Goal: Information Seeking & Learning: Learn about a topic

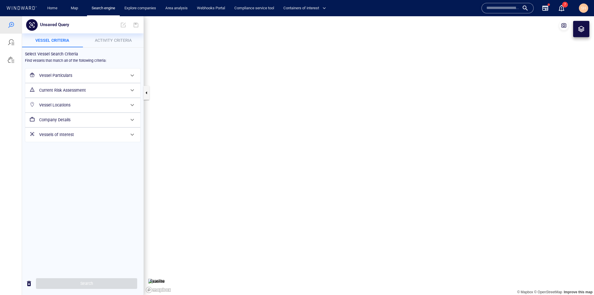
click at [108, 134] on h6 "Vessels of Interest" at bounding box center [82, 134] width 86 height 7
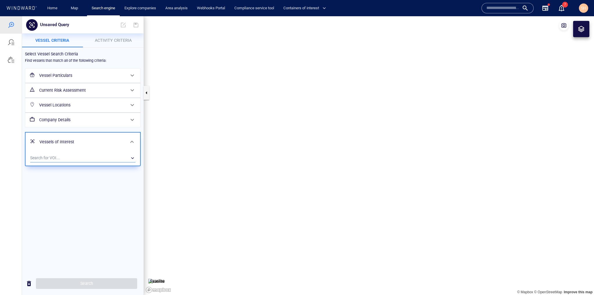
click at [94, 159] on div "​" at bounding box center [82, 158] width 105 height 9
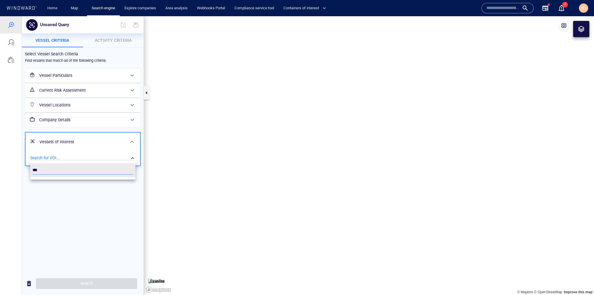
type input "***"
click at [84, 214] on div at bounding box center [297, 155] width 594 height 279
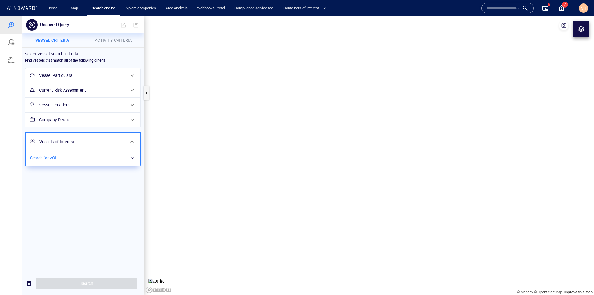
click at [116, 154] on div "​" at bounding box center [82, 158] width 105 height 9
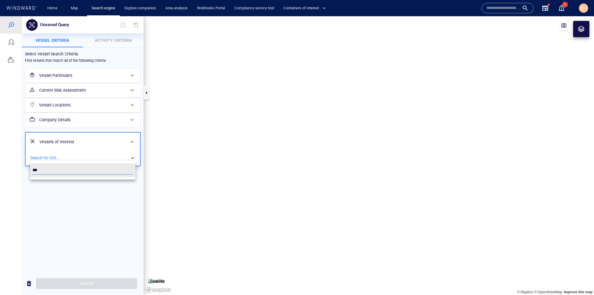
click at [77, 225] on div at bounding box center [297, 155] width 594 height 279
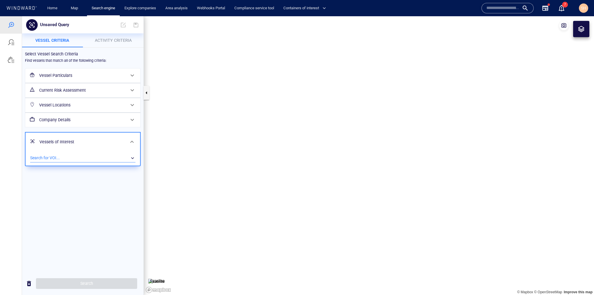
click at [101, 159] on div "​" at bounding box center [82, 158] width 105 height 9
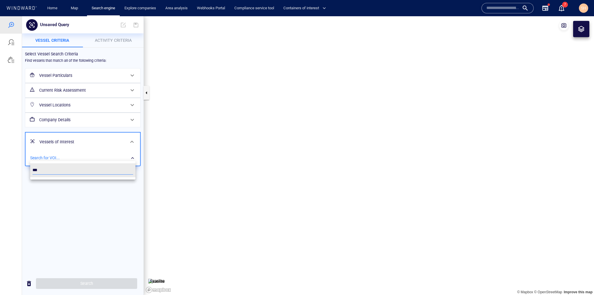
drag, startPoint x: 67, startPoint y: 174, endPoint x: 2, endPoint y: 167, distance: 65.3
click at [2, 167] on div "***" at bounding box center [297, 155] width 594 height 279
click at [90, 217] on div at bounding box center [297, 155] width 594 height 279
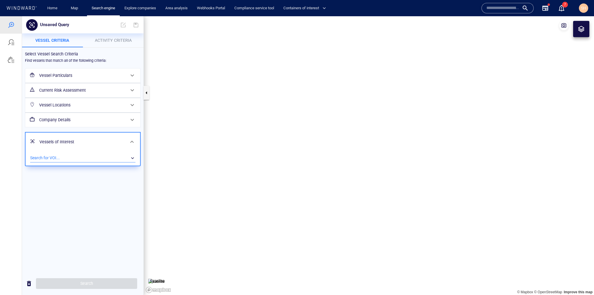
click at [129, 154] on div "​" at bounding box center [82, 158] width 105 height 9
click at [80, 217] on div at bounding box center [297, 155] width 594 height 279
click at [55, 156] on div "​" at bounding box center [82, 158] width 105 height 9
click at [71, 205] on div at bounding box center [297, 155] width 594 height 279
click at [136, 139] on div at bounding box center [132, 142] width 14 height 14
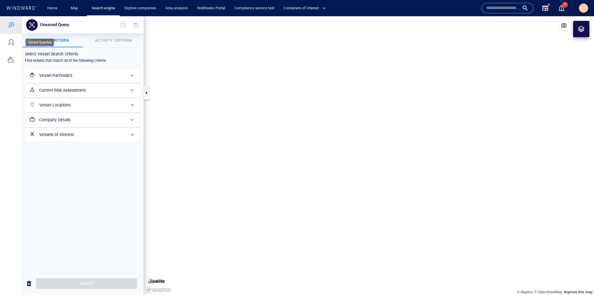
click at [17, 42] on div at bounding box center [11, 42] width 22 height 17
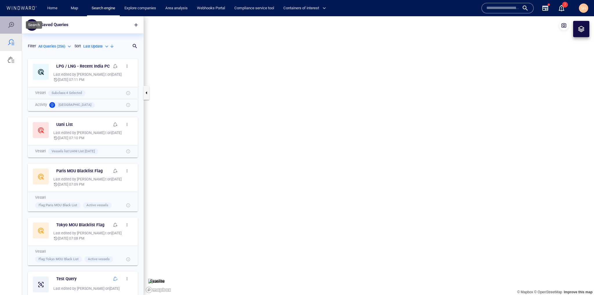
click at [14, 21] on div at bounding box center [11, 24] width 22 height 17
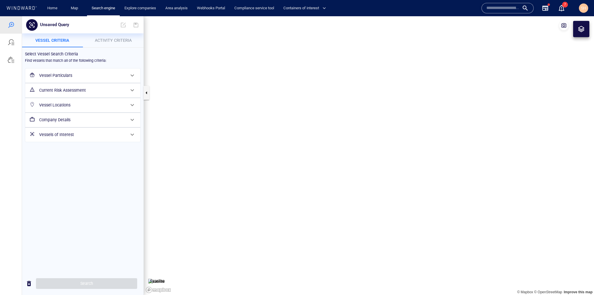
click at [101, 136] on h6 "Vessels of Interest" at bounding box center [82, 134] width 86 height 7
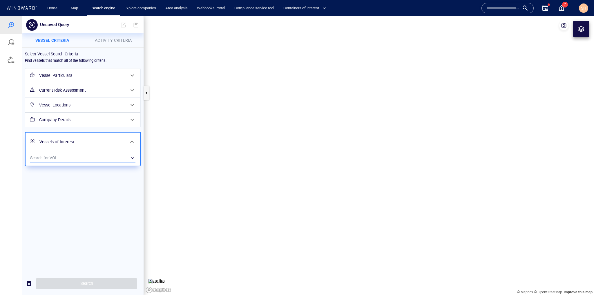
click at [88, 158] on div "​" at bounding box center [82, 158] width 105 height 9
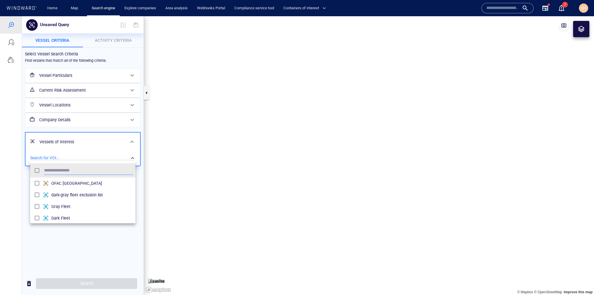
scroll to position [54, 102]
type input "***"
click at [91, 178] on li "ONE Test" at bounding box center [82, 184] width 105 height 12
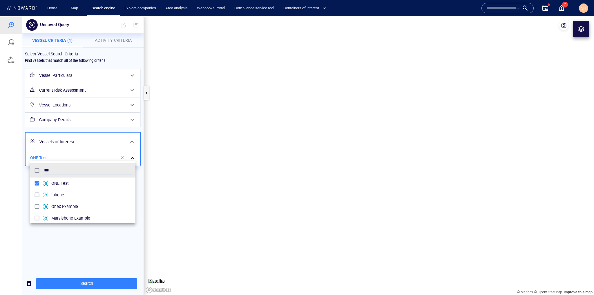
click at [107, 250] on div at bounding box center [297, 155] width 594 height 279
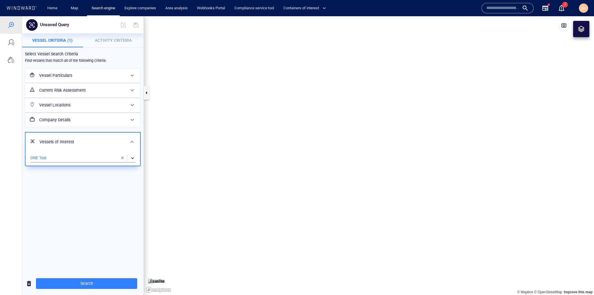
click at [109, 74] on h6 "Vessel Particulars" at bounding box center [82, 75] width 86 height 7
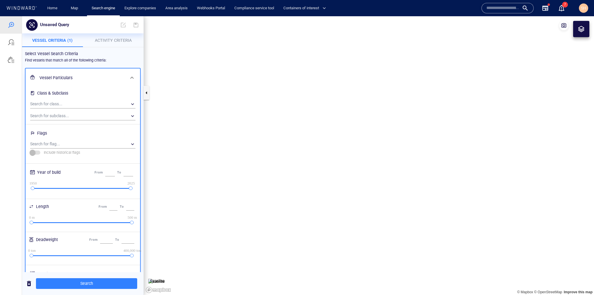
click at [109, 74] on h6 "Vessel Particulars" at bounding box center [82, 77] width 86 height 7
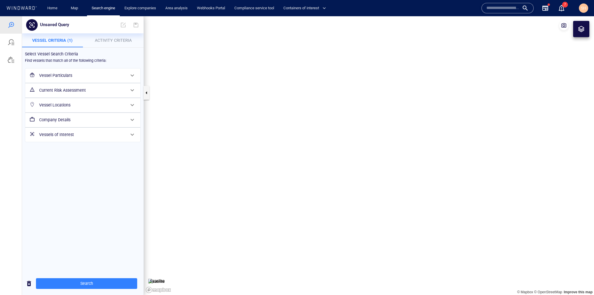
click at [110, 129] on div "Vessels of Interest" at bounding box center [82, 135] width 91 height 12
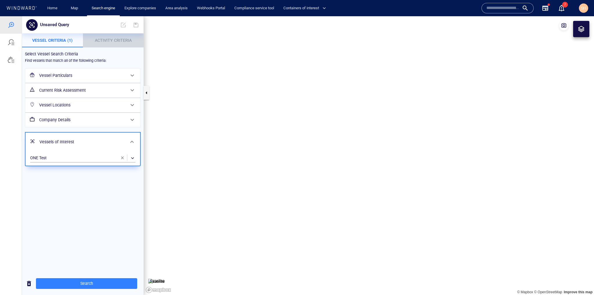
click at [125, 39] on span "Activity Criteria" at bounding box center [113, 40] width 37 height 5
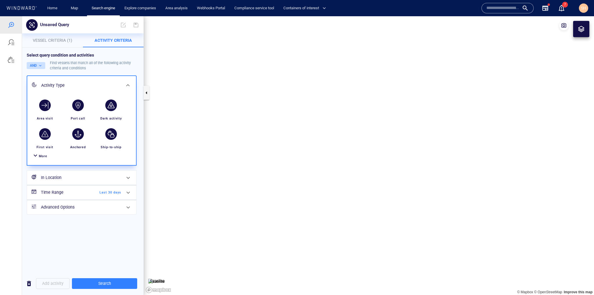
click at [44, 62] on button "AND" at bounding box center [36, 65] width 19 height 7
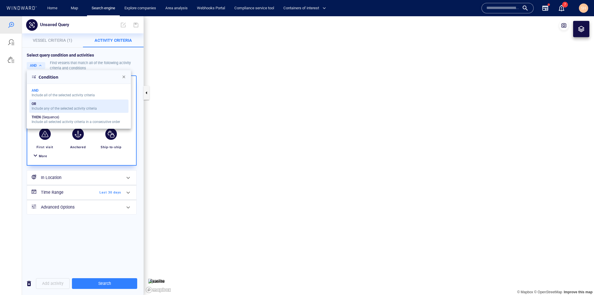
click at [42, 105] on div "OR" at bounding box center [64, 104] width 65 height 4
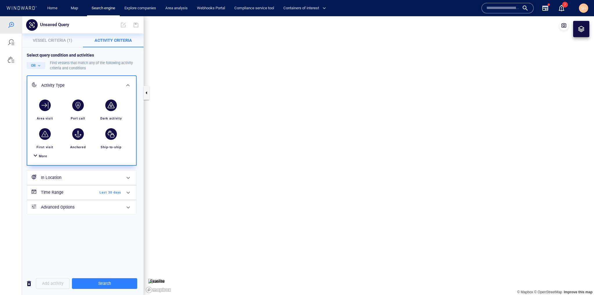
click at [48, 153] on div "More" at bounding box center [82, 156] width 102 height 11
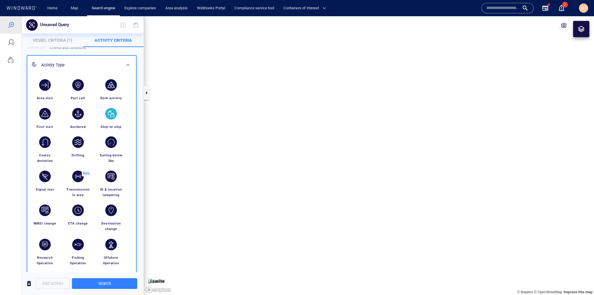
scroll to position [46, 0]
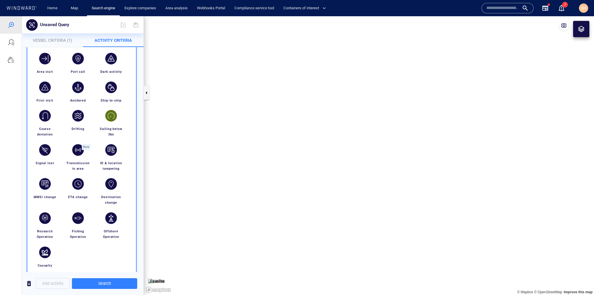
click at [114, 113] on div "button" at bounding box center [111, 116] width 12 height 12
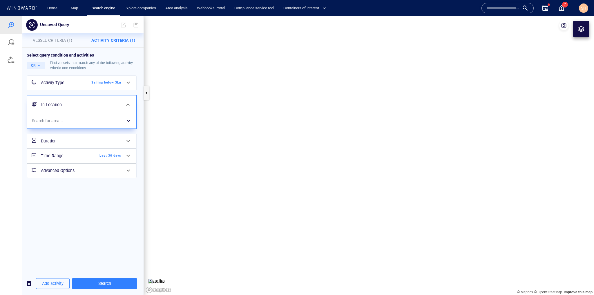
click at [87, 158] on h6 "Time Range" at bounding box center [64, 155] width 47 height 7
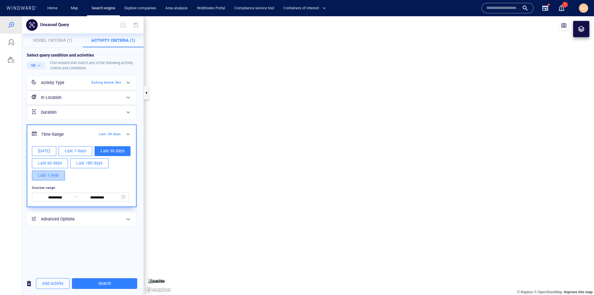
click at [50, 173] on span "Last 1 year" at bounding box center [48, 175] width 21 height 7
type input "**********"
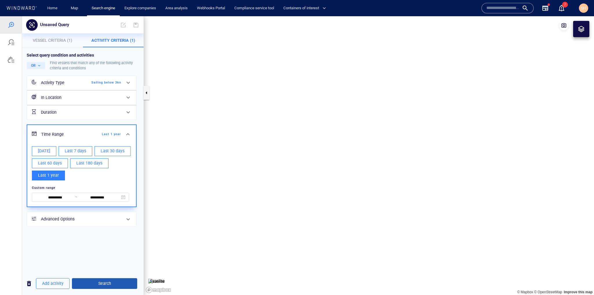
click at [113, 280] on span "Search" at bounding box center [105, 283] width 56 height 7
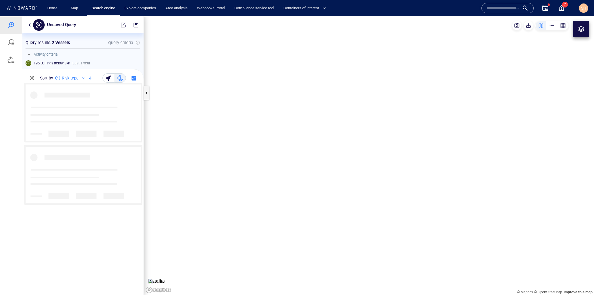
scroll to position [208, 114]
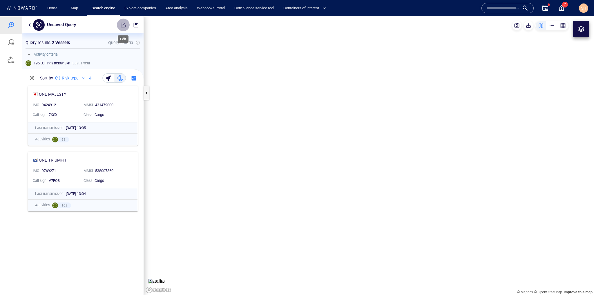
click at [123, 23] on span "button" at bounding box center [123, 25] width 6 height 6
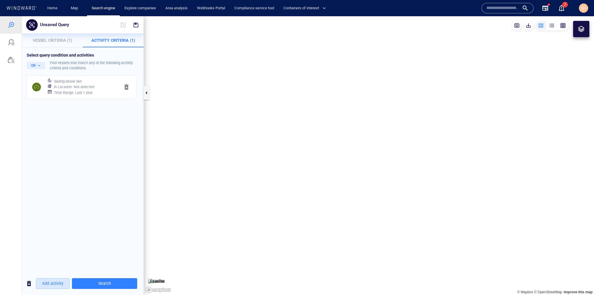
click at [53, 283] on span "Add activity" at bounding box center [52, 283] width 21 height 7
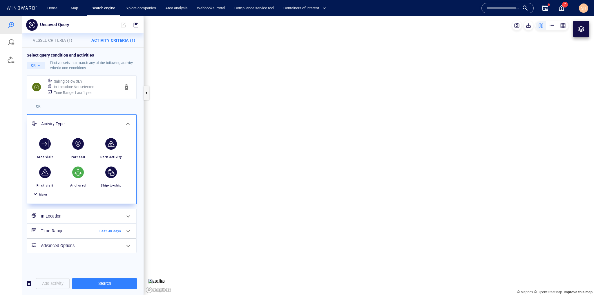
click at [70, 177] on div "button" at bounding box center [78, 172] width 16 height 16
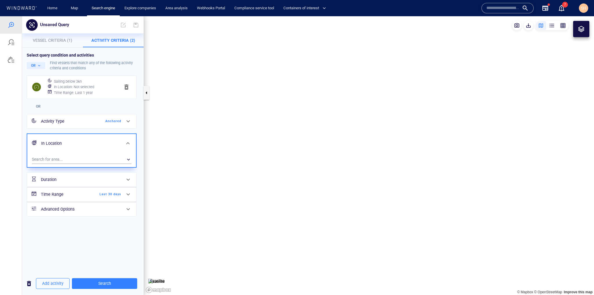
click at [95, 194] on span "Last 30 days" at bounding box center [104, 194] width 33 height 5
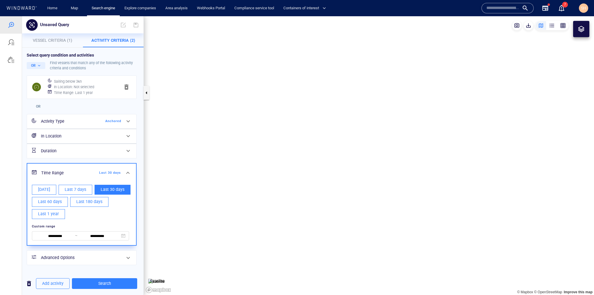
click at [40, 216] on span "Last 1 year" at bounding box center [48, 213] width 21 height 7
type input "**********"
click at [125, 285] on span "Search" at bounding box center [105, 283] width 56 height 7
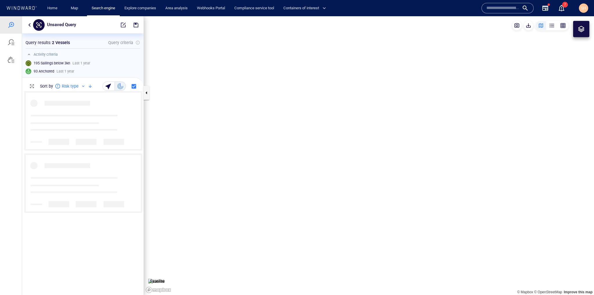
scroll to position [200, 118]
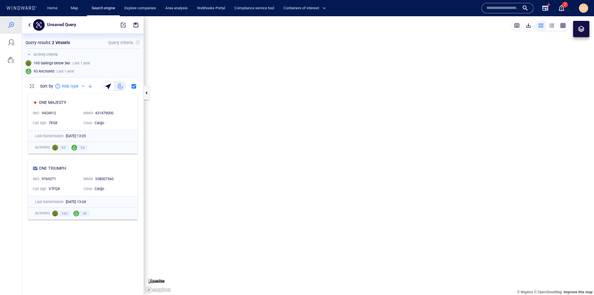
drag, startPoint x: 445, startPoint y: 252, endPoint x: 394, endPoint y: 230, distance: 55.6
click at [394, 230] on canvas "Map" at bounding box center [369, 155] width 450 height 279
click at [369, 196] on canvas "Map" at bounding box center [369, 155] width 450 height 279
click at [372, 198] on canvas "Map" at bounding box center [369, 155] width 450 height 279
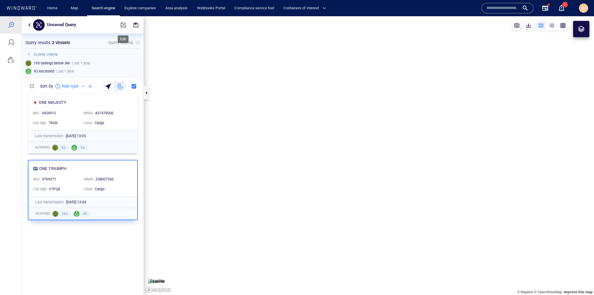
click at [121, 24] on span "button" at bounding box center [123, 25] width 6 height 6
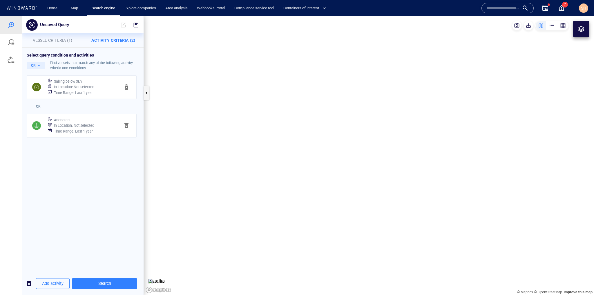
click at [343, 243] on canvas "Map" at bounding box center [369, 155] width 450 height 279
drag, startPoint x: 468, startPoint y: 160, endPoint x: 460, endPoint y: 188, distance: 29.4
click at [387, 228] on canvas "Map" at bounding box center [369, 155] width 450 height 279
drag, startPoint x: 401, startPoint y: 200, endPoint x: 395, endPoint y: 205, distance: 8.1
click at [395, 205] on canvas "Map" at bounding box center [369, 155] width 450 height 279
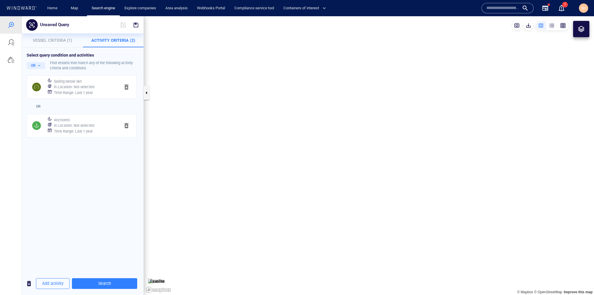
drag, startPoint x: 336, startPoint y: 251, endPoint x: 377, endPoint y: 203, distance: 63.0
click at [377, 203] on canvas "Map" at bounding box center [369, 155] width 450 height 279
drag, startPoint x: 241, startPoint y: 223, endPoint x: 362, endPoint y: 161, distance: 135.0
click at [362, 161] on canvas "Map" at bounding box center [369, 155] width 450 height 279
drag, startPoint x: 379, startPoint y: 223, endPoint x: 271, endPoint y: 219, distance: 108.4
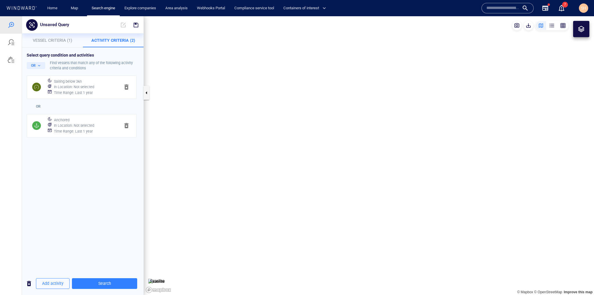
click at [271, 219] on canvas "Map" at bounding box center [369, 155] width 450 height 279
drag, startPoint x: 381, startPoint y: 221, endPoint x: 269, endPoint y: 122, distance: 149.7
click at [259, 118] on canvas "Map" at bounding box center [369, 155] width 450 height 279
drag, startPoint x: 345, startPoint y: 204, endPoint x: 314, endPoint y: 215, distance: 33.4
click at [313, 216] on canvas "Map" at bounding box center [369, 155] width 450 height 279
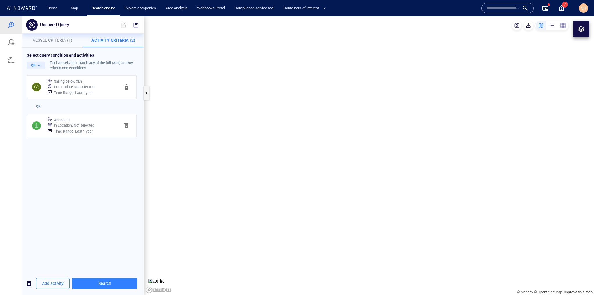
drag, startPoint x: 458, startPoint y: 148, endPoint x: 330, endPoint y: 228, distance: 150.7
click at [330, 228] on canvas "Map" at bounding box center [369, 155] width 450 height 279
click at [71, 125] on h6 "In Location : Not selected" at bounding box center [74, 126] width 40 height 6
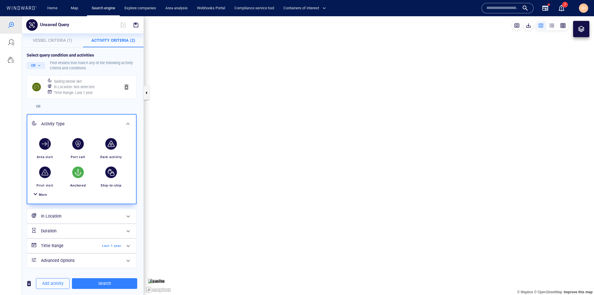
click at [34, 195] on div at bounding box center [35, 195] width 7 height 8
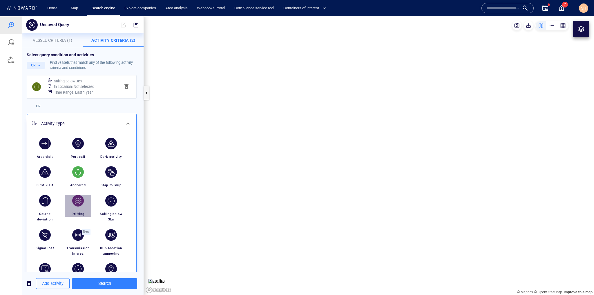
click at [79, 207] on div "button" at bounding box center [78, 201] width 16 height 16
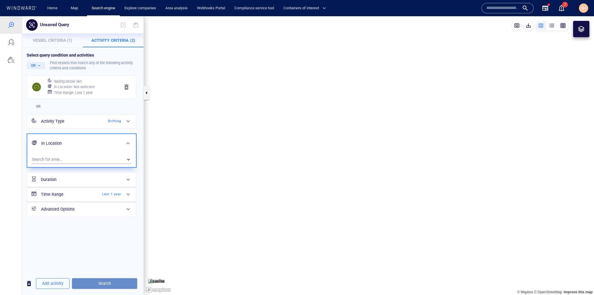
click at [116, 282] on span "Search" at bounding box center [105, 283] width 56 height 7
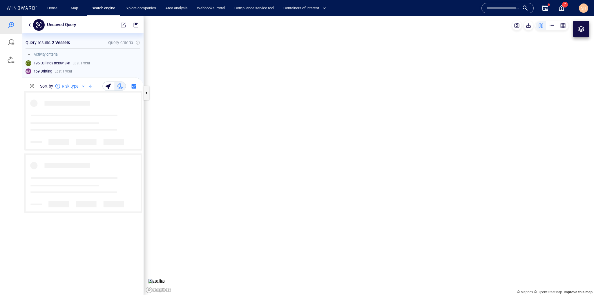
scroll to position [200, 118]
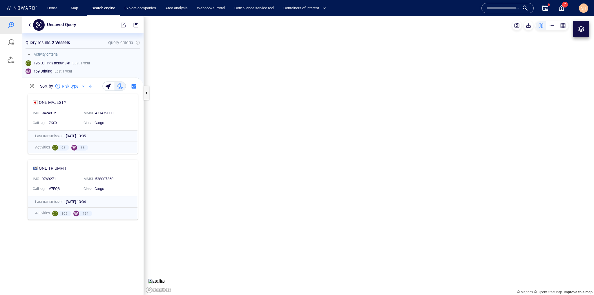
click at [283, 252] on canvas "Map" at bounding box center [369, 155] width 450 height 279
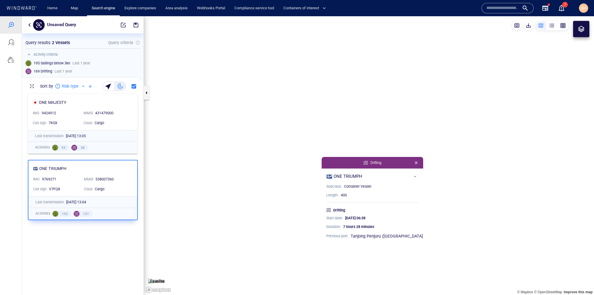
click at [499, 167] on canvas "Map" at bounding box center [369, 155] width 450 height 279
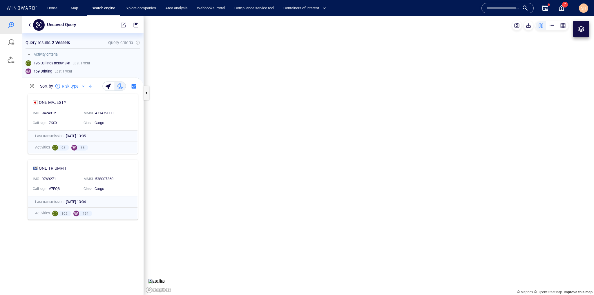
drag, startPoint x: 425, startPoint y: 185, endPoint x: 315, endPoint y: 230, distance: 118.4
click at [315, 230] on canvas "Map" at bounding box center [369, 155] width 450 height 279
drag, startPoint x: 459, startPoint y: 185, endPoint x: 429, endPoint y: 209, distance: 38.8
click at [429, 209] on canvas "Map" at bounding box center [369, 155] width 450 height 279
drag, startPoint x: 257, startPoint y: 234, endPoint x: 317, endPoint y: 190, distance: 74.5
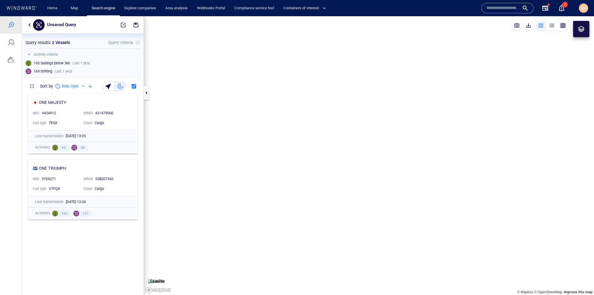
click at [317, 190] on canvas "Map" at bounding box center [369, 155] width 450 height 279
click at [124, 24] on span "button" at bounding box center [123, 25] width 6 height 6
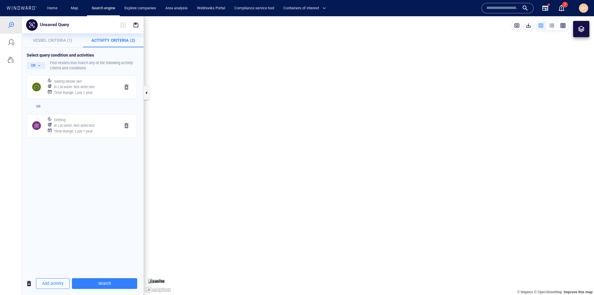
click at [39, 43] on p "Vessel Criteria (1)" at bounding box center [53, 40] width 54 height 7
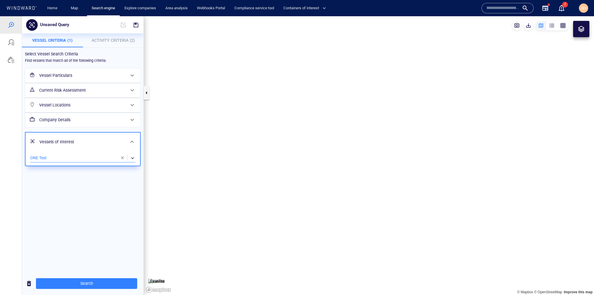
drag, startPoint x: 103, startPoint y: 158, endPoint x: 93, endPoint y: 160, distance: 9.7
drag, startPoint x: 93, startPoint y: 160, endPoint x: 65, endPoint y: 160, distance: 28.2
click at [65, 160] on div "​" at bounding box center [82, 158] width 105 height 9
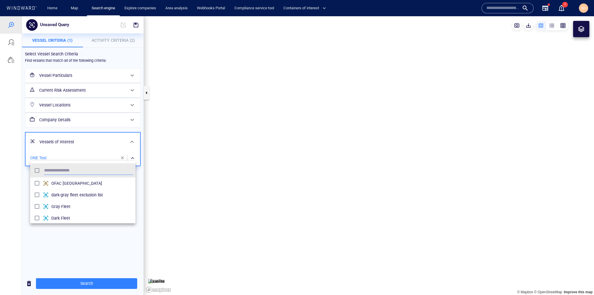
scroll to position [54, 102]
click at [72, 247] on div at bounding box center [297, 155] width 594 height 279
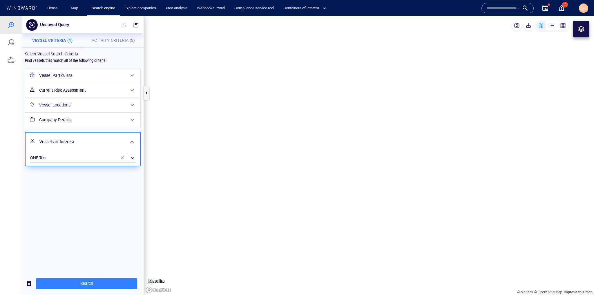
click at [116, 33] on div "Unsaved Query" at bounding box center [83, 24] width 122 height 17
click at [115, 40] on span "Activity Criteria (2)" at bounding box center [113, 40] width 43 height 5
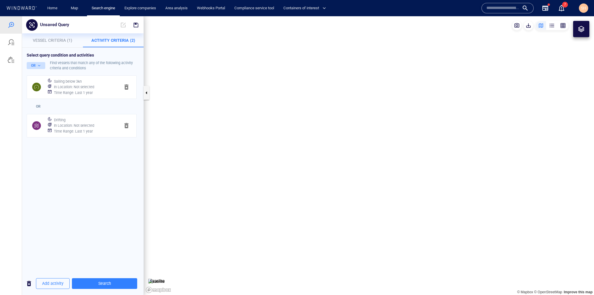
click at [36, 67] on button "OR" at bounding box center [36, 65] width 19 height 7
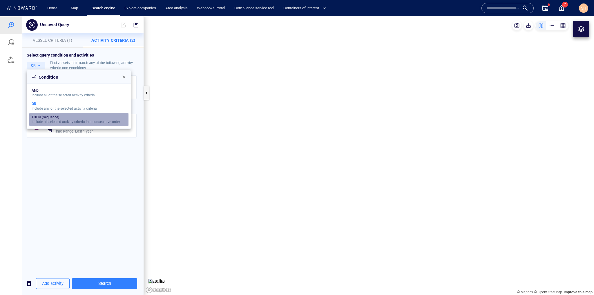
click at [51, 121] on div "Include all selected activity criteria in a consecutive order" at bounding box center [76, 122] width 89 height 4
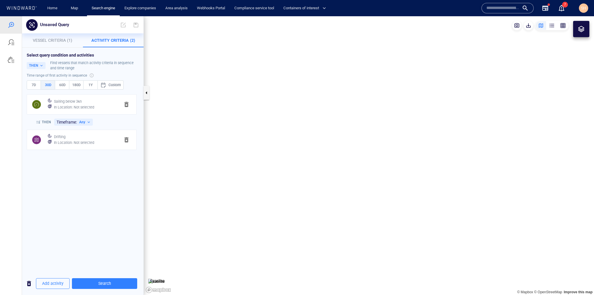
click at [128, 102] on span "button" at bounding box center [126, 104] width 7 height 7
click at [51, 285] on span "Add activity" at bounding box center [52, 283] width 21 height 7
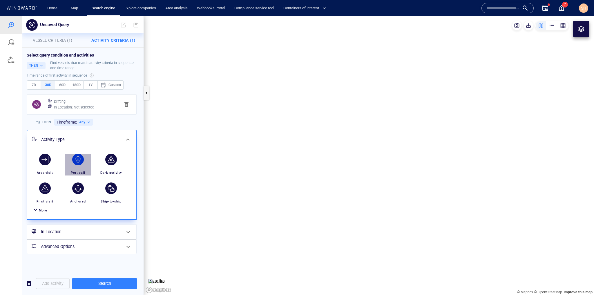
click at [78, 168] on div "Port call" at bounding box center [77, 173] width 19 height 10
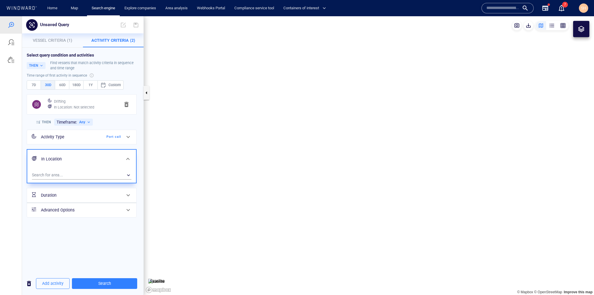
click at [93, 199] on div "Duration" at bounding box center [81, 196] width 85 height 12
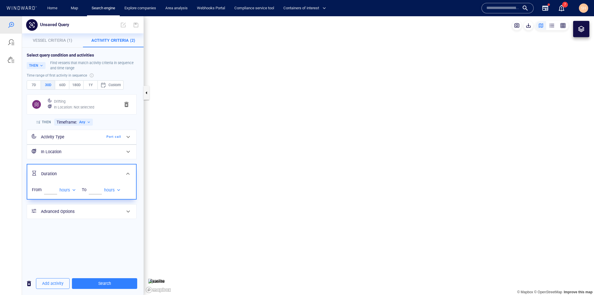
click at [101, 238] on div "Select query condition and activities THEN Find vessels that match activity cri…" at bounding box center [83, 160] width 122 height 225
click at [123, 173] on div at bounding box center [128, 174] width 14 height 14
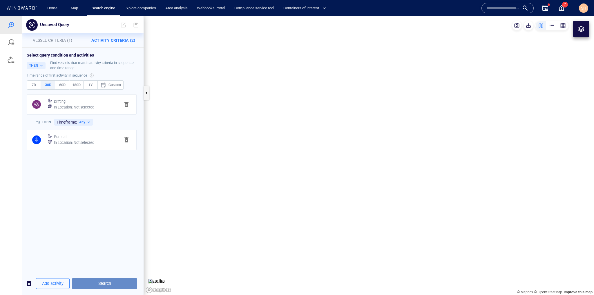
click at [116, 284] on span "Search" at bounding box center [105, 283] width 56 height 7
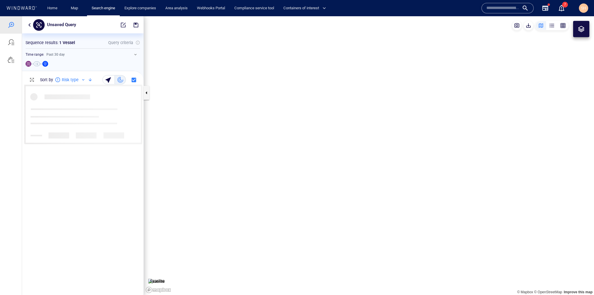
scroll to position [207, 118]
click at [125, 24] on span "button" at bounding box center [123, 25] width 6 height 6
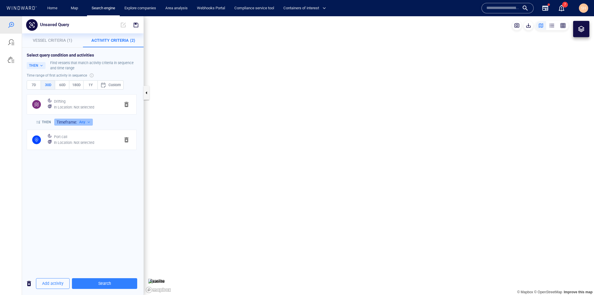
click at [90, 121] on button "Timeframe: Any" at bounding box center [73, 122] width 39 height 7
click at [90, 121] on div at bounding box center [297, 155] width 594 height 279
click at [51, 44] on button "Vessel Criteria (1)" at bounding box center [52, 40] width 61 height 14
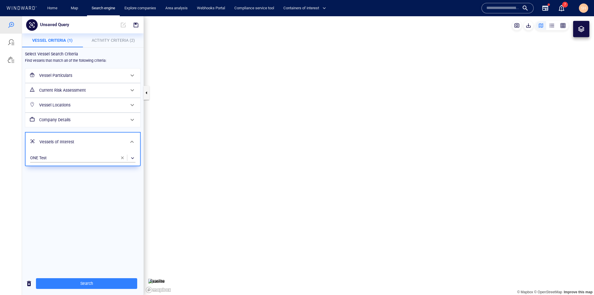
click at [105, 110] on div "Vessel Locations" at bounding box center [82, 105] width 91 height 12
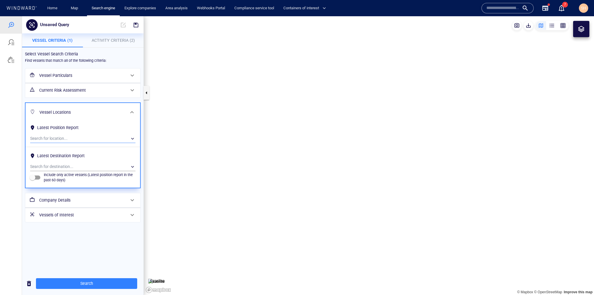
click at [101, 140] on div "​" at bounding box center [82, 138] width 105 height 9
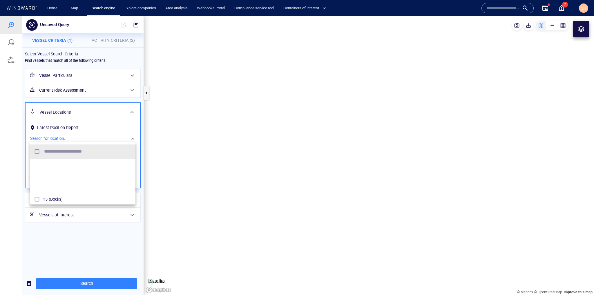
scroll to position [1161, 0]
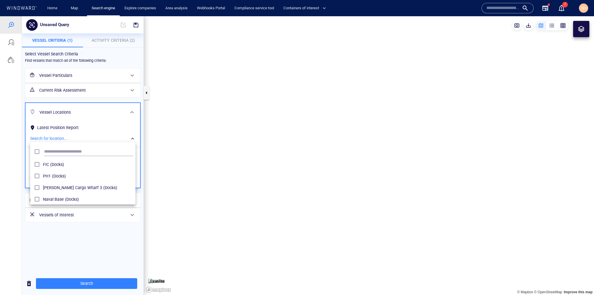
click at [100, 240] on div at bounding box center [297, 155] width 594 height 279
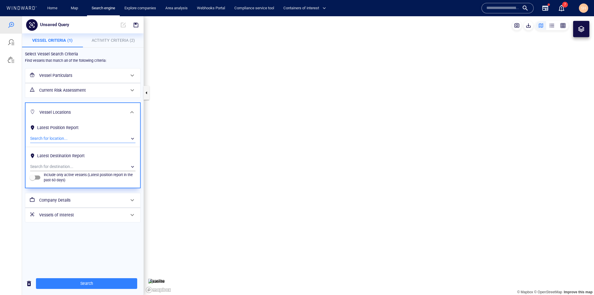
click at [122, 35] on button "Activity Criteria (2)" at bounding box center [113, 40] width 61 height 14
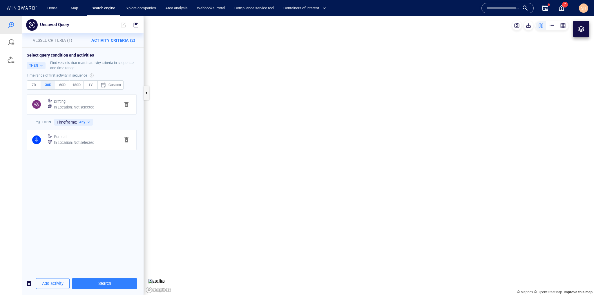
click at [71, 103] on div "In Location : Not selected" at bounding box center [85, 107] width 64 height 8
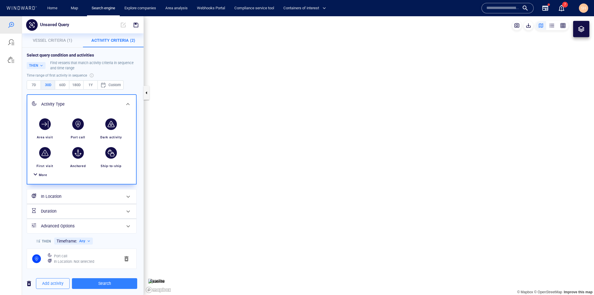
click at [77, 196] on h6 "In Location" at bounding box center [81, 196] width 80 height 7
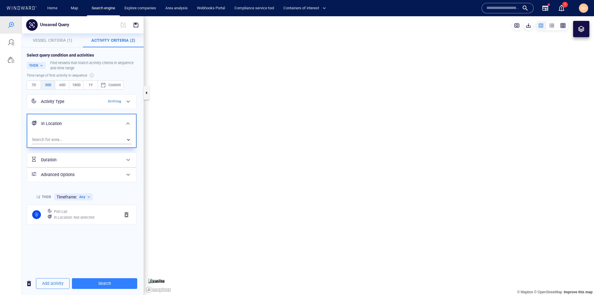
click at [79, 217] on h6 "In Location : Not selected" at bounding box center [74, 218] width 40 height 6
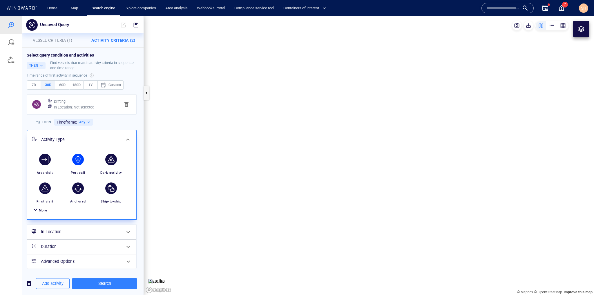
click at [42, 211] on span "More" at bounding box center [43, 211] width 8 height 4
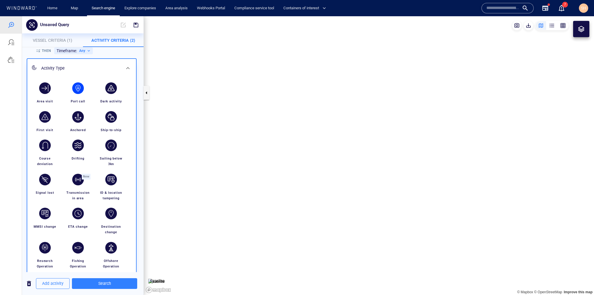
scroll to position [71, 0]
drag, startPoint x: 237, startPoint y: 185, endPoint x: 259, endPoint y: 205, distance: 30.2
click at [259, 205] on canvas "Map" at bounding box center [369, 155] width 450 height 279
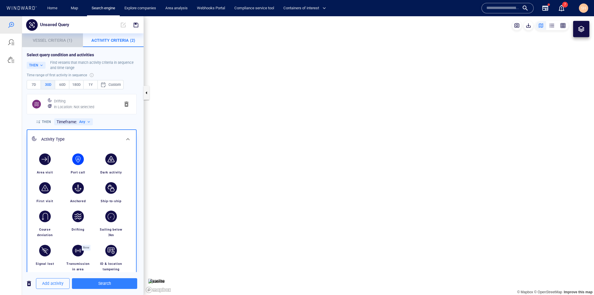
click at [59, 38] on span "Vessel Criteria (1)" at bounding box center [52, 40] width 39 height 5
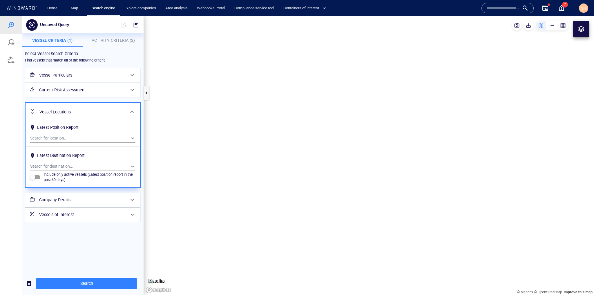
click at [120, 109] on h6 "Vessel Locations" at bounding box center [82, 112] width 86 height 7
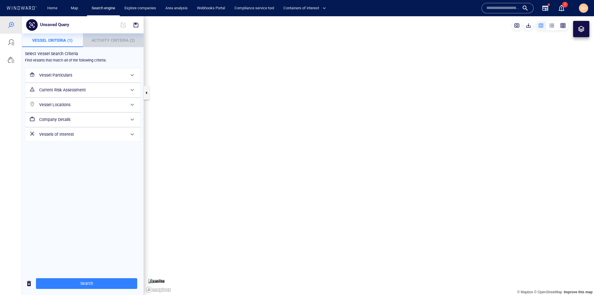
click at [122, 35] on button "Activity Criteria (2)" at bounding box center [113, 40] width 61 height 14
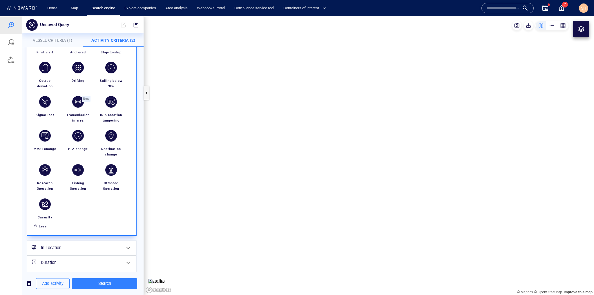
scroll to position [164, 0]
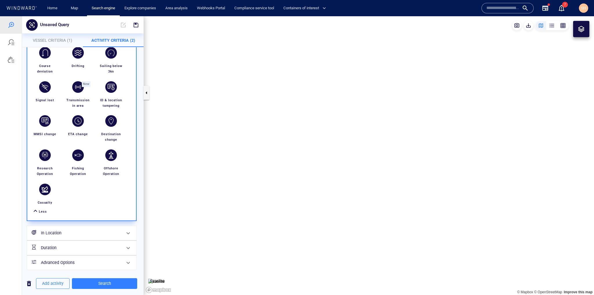
click at [81, 231] on h6 "In Location" at bounding box center [81, 233] width 80 height 7
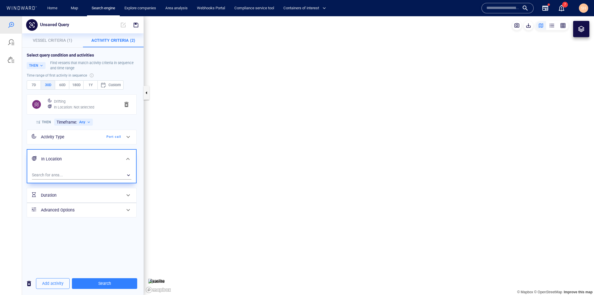
scroll to position [0, 0]
click at [103, 171] on div "​" at bounding box center [82, 175] width 100 height 9
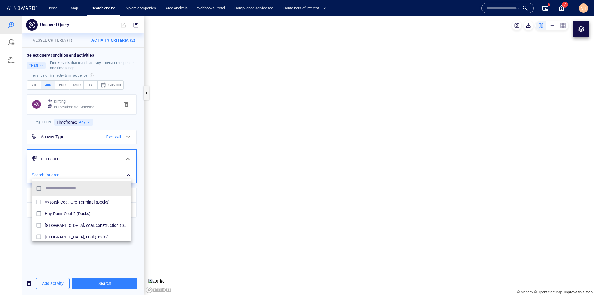
scroll to position [673, 0]
click at [100, 186] on input "text" at bounding box center [87, 188] width 84 height 9
drag, startPoint x: 94, startPoint y: 186, endPoint x: 0, endPoint y: 193, distance: 94.5
click at [0, 193] on div "******* Panama Canal - Pacific Anchorage (Port Waiting Area) [GEOGRAPHIC_DATA] …" at bounding box center [297, 155] width 594 height 279
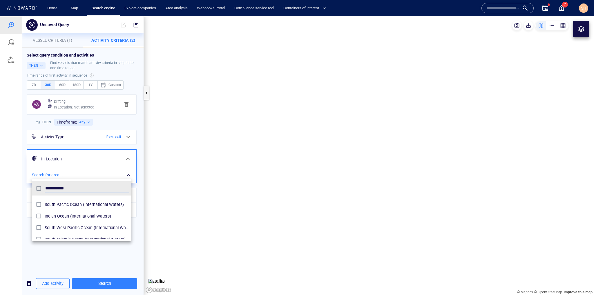
scroll to position [70, 0]
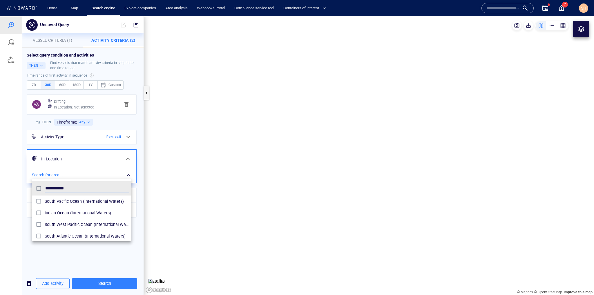
type input "**********"
click at [579, 29] on div at bounding box center [297, 155] width 594 height 279
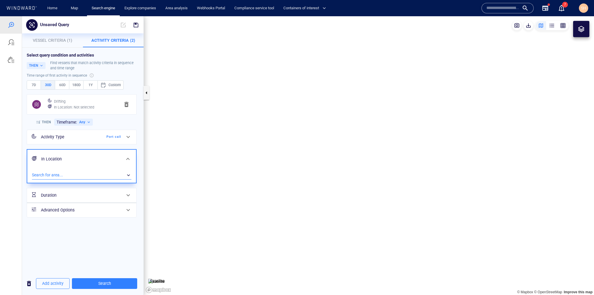
click at [581, 29] on div at bounding box center [581, 29] width 7 height 7
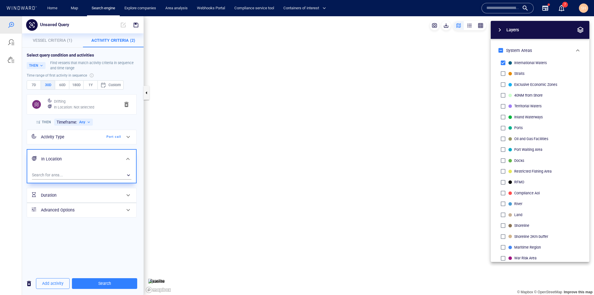
drag, startPoint x: 405, startPoint y: 224, endPoint x: 225, endPoint y: 208, distance: 180.1
click at [225, 208] on canvas "Map" at bounding box center [369, 155] width 450 height 279
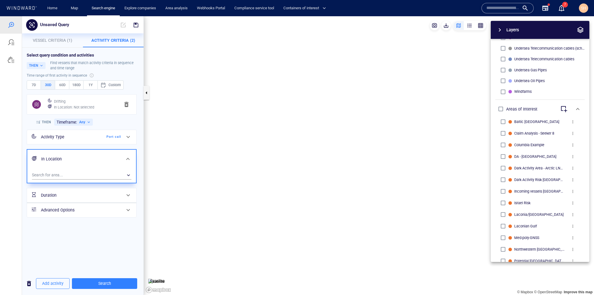
scroll to position [291, 0]
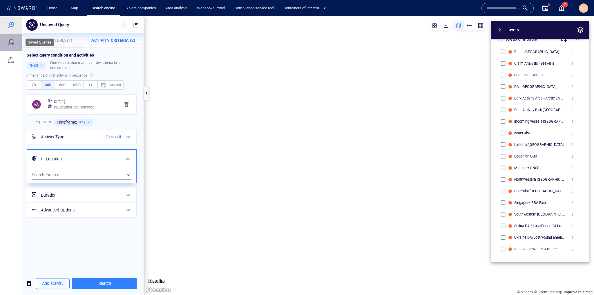
click at [11, 48] on div at bounding box center [11, 42] width 22 height 17
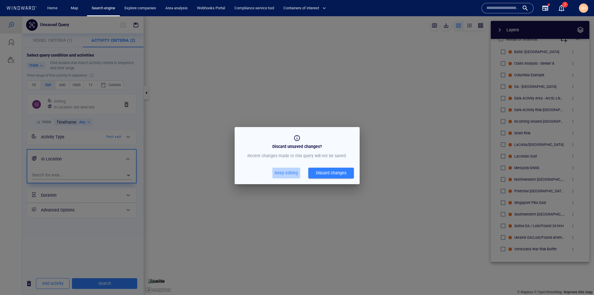
click at [291, 172] on span "Keep editing" at bounding box center [286, 172] width 23 height 7
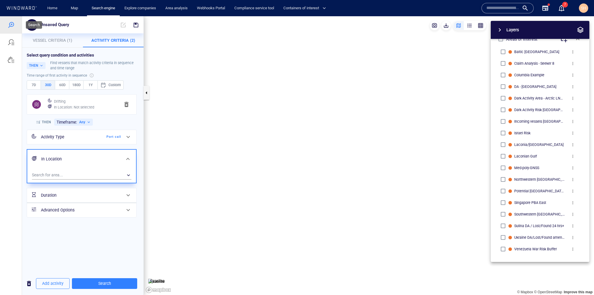
click at [10, 25] on div at bounding box center [11, 24] width 7 height 7
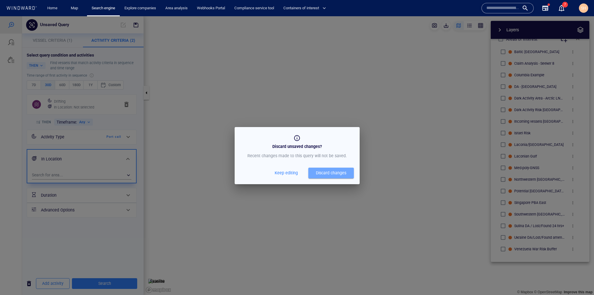
click at [331, 174] on div "Discard changes" at bounding box center [331, 172] width 30 height 7
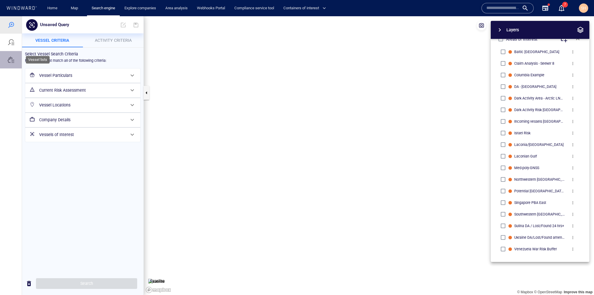
click at [5, 62] on div at bounding box center [11, 59] width 22 height 17
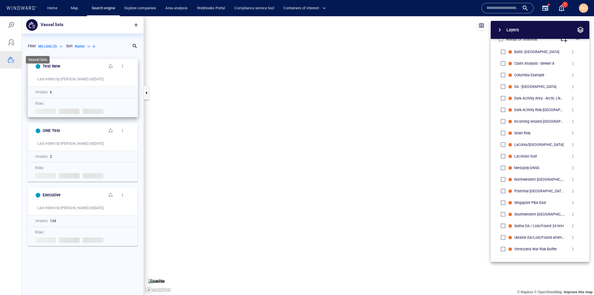
scroll to position [235, 118]
click at [141, 24] on button "button" at bounding box center [136, 25] width 13 height 13
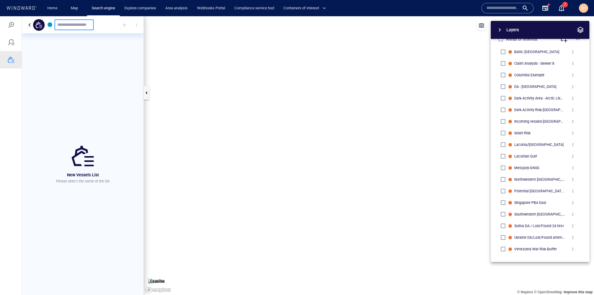
click at [62, 24] on input "text" at bounding box center [73, 24] width 33 height 5
type input "******"
click at [125, 25] on div at bounding box center [124, 25] width 13 height 13
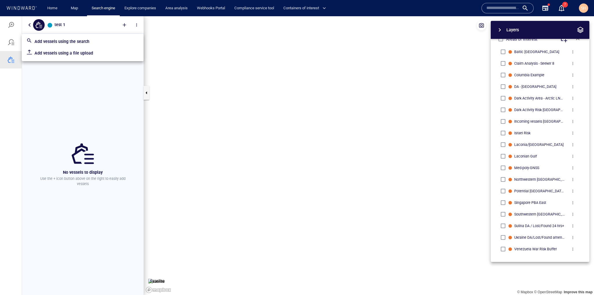
click at [85, 54] on p "Add vessels using a file upload" at bounding box center [87, 53] width 104 height 7
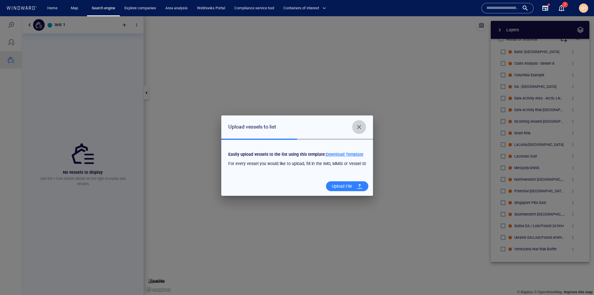
click at [358, 131] on button "Close" at bounding box center [359, 127] width 14 height 14
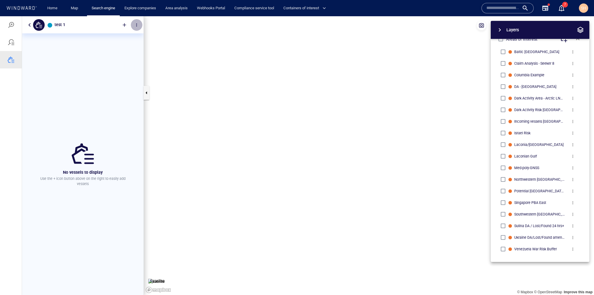
click at [137, 30] on button "button" at bounding box center [137, 25] width 12 height 12
click at [374, 82] on div at bounding box center [297, 155] width 594 height 279
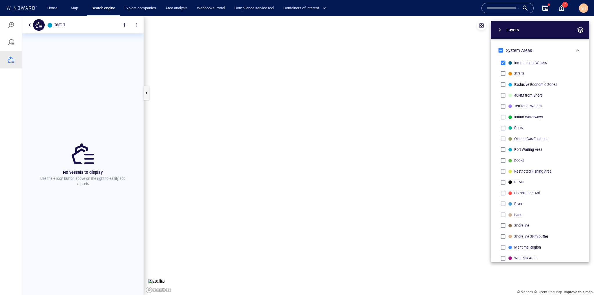
scroll to position [93, 0]
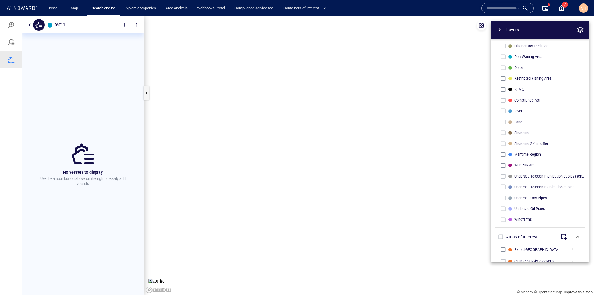
click at [561, 238] on span "button" at bounding box center [564, 237] width 7 height 7
click at [553, 238] on div "button" at bounding box center [552, 237] width 6 height 6
drag, startPoint x: 194, startPoint y: 247, endPoint x: 373, endPoint y: 158, distance: 200.1
click at [373, 158] on canvas "Map" at bounding box center [369, 155] width 450 height 279
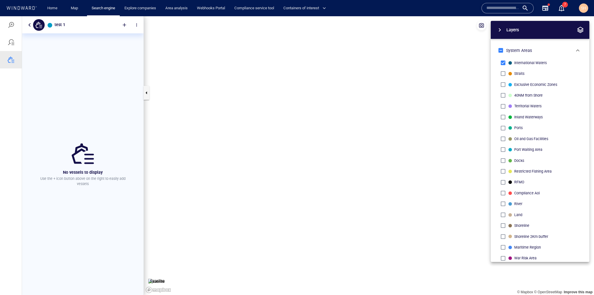
drag, startPoint x: 210, startPoint y: 160, endPoint x: 233, endPoint y: 188, distance: 35.7
click at [233, 188] on canvas "Map" at bounding box center [369, 155] width 450 height 279
drag, startPoint x: 178, startPoint y: 150, endPoint x: 320, endPoint y: 297, distance: 204.8
click at [320, 295] on html "test 1 No vessels to display Use the + icon button above on the right to easily…" at bounding box center [297, 155] width 594 height 279
drag, startPoint x: 314, startPoint y: 127, endPoint x: 315, endPoint y: 281, distance: 153.2
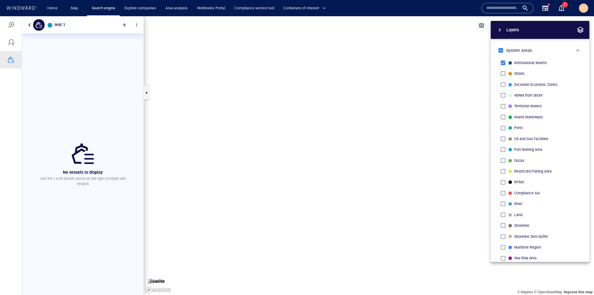
click at [315, 281] on canvas "Map" at bounding box center [369, 155] width 450 height 279
drag, startPoint x: 214, startPoint y: 215, endPoint x: 238, endPoint y: 210, distance: 24.4
click at [238, 210] on canvas "Map" at bounding box center [369, 155] width 450 height 279
